Goal: Check status: Check status

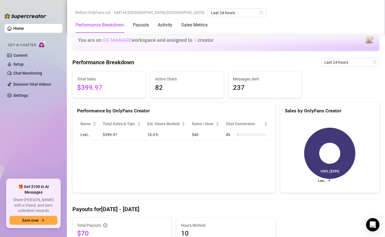
scroll to position [237, 0]
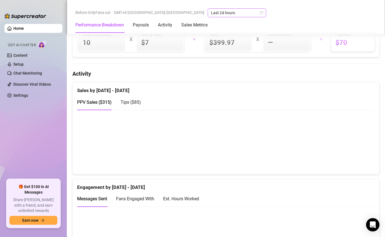
click at [211, 14] on span "Last 24 hours" at bounding box center [237, 13] width 52 height 8
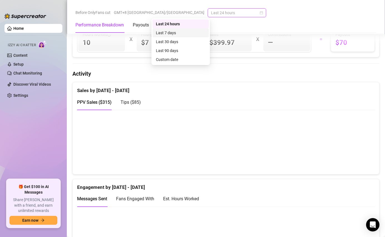
click at [170, 31] on div "Last 7 days" at bounding box center [180, 33] width 49 height 6
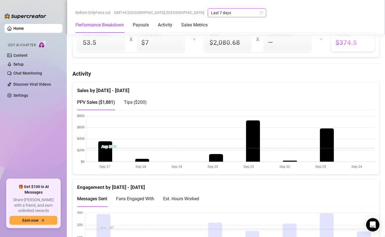
click at [211, 13] on span "Last 7 days" at bounding box center [237, 13] width 52 height 8
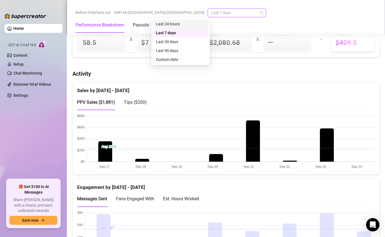
click at [182, 24] on div "Last 24 hours" at bounding box center [180, 24] width 49 height 6
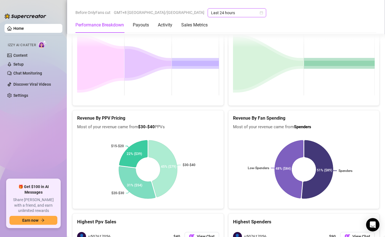
scroll to position [903, 0]
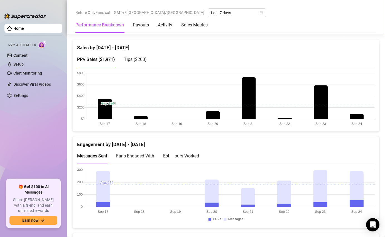
scroll to position [287, 0]
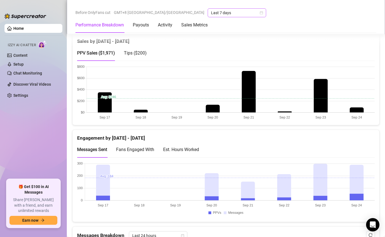
click at [211, 10] on span "Last 7 days" at bounding box center [237, 13] width 52 height 8
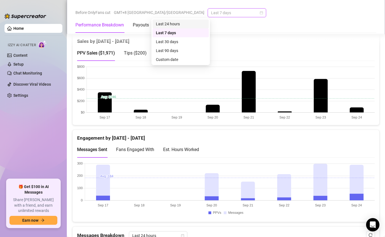
click at [176, 25] on div "Last 24 hours" at bounding box center [180, 24] width 49 height 6
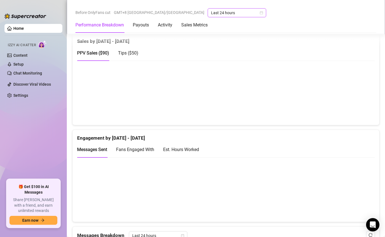
click at [132, 51] on span "Tips ( $50 )" at bounding box center [128, 52] width 20 height 5
click at [91, 49] on div "PPV Sales ( $90 )" at bounding box center [93, 52] width 32 height 7
